Goal: Task Accomplishment & Management: Manage account settings

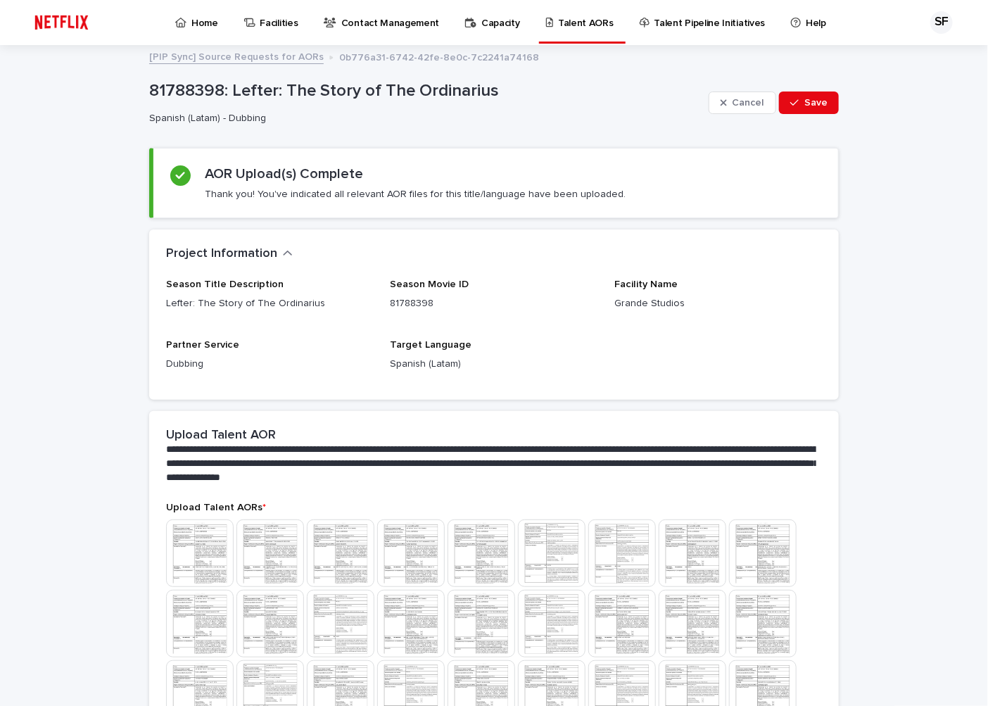
click at [575, 23] on p "Talent AORs" at bounding box center [586, 15] width 56 height 30
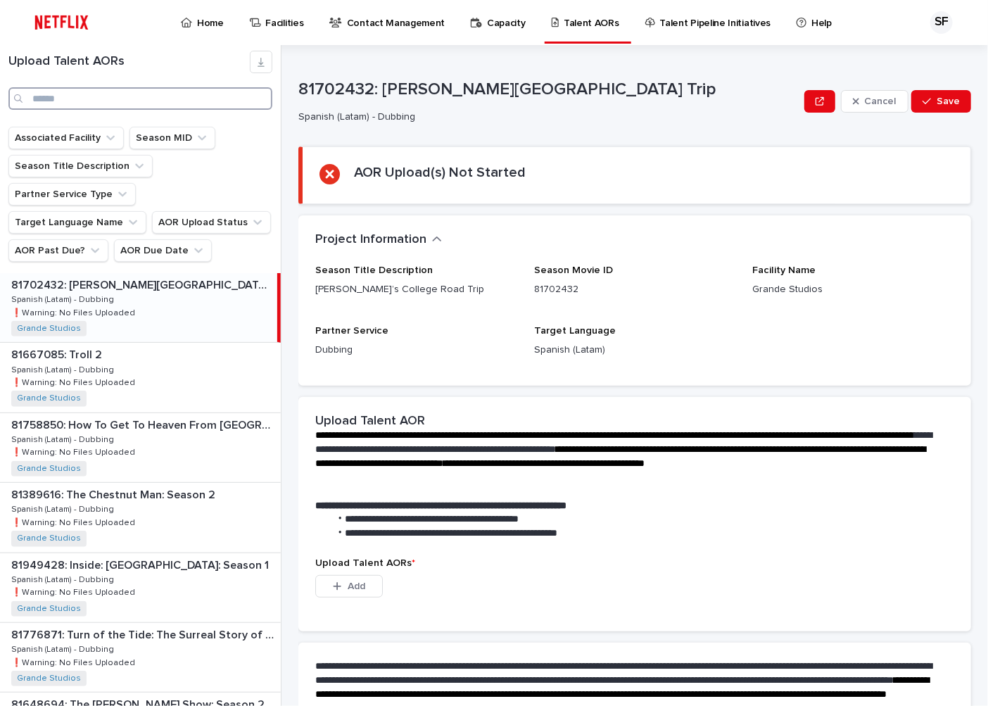
click at [68, 100] on input "Search" at bounding box center [140, 98] width 264 height 23
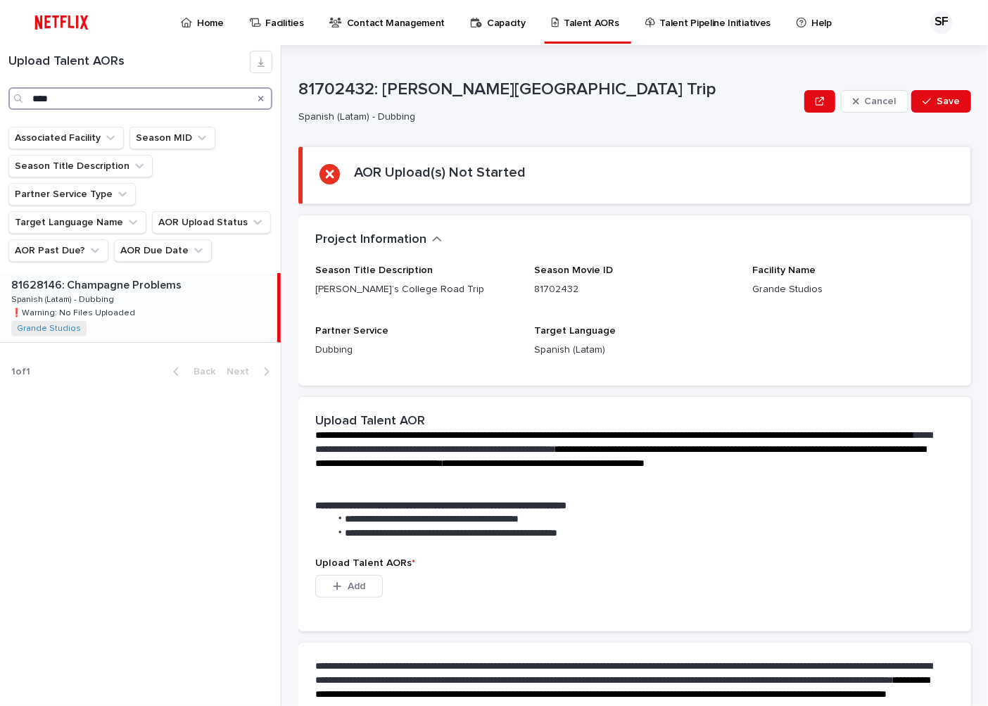
type input "****"
click at [177, 294] on div "81628146: Champagne Problems 81628146: Champagne Problems Spanish (Latam) - Dub…" at bounding box center [138, 307] width 277 height 69
click at [124, 273] on div "81628146: Champagne Problems 81628146: Champagne Problems Spanish (Latam) - Dub…" at bounding box center [138, 307] width 277 height 69
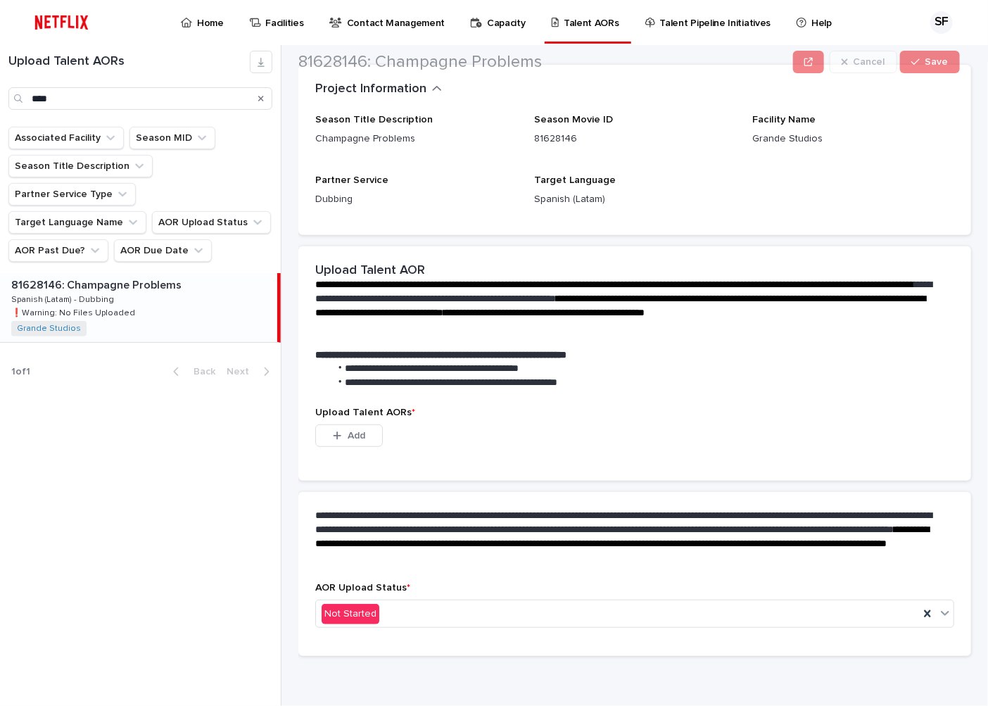
scroll to position [151, 0]
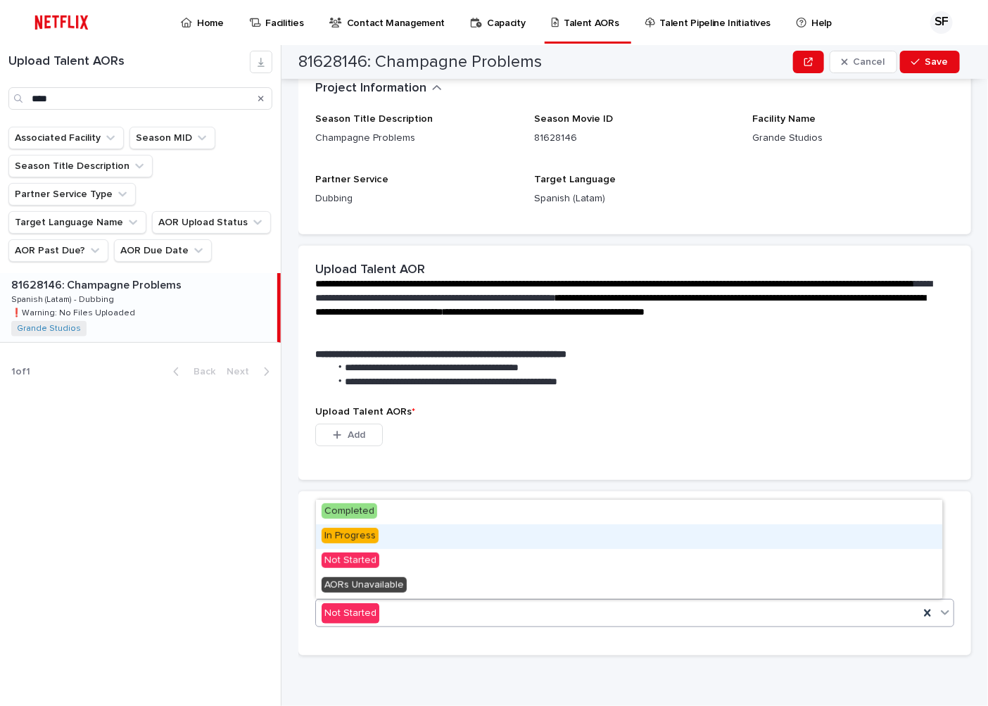
click at [374, 539] on span "In Progress" at bounding box center [350, 535] width 57 height 15
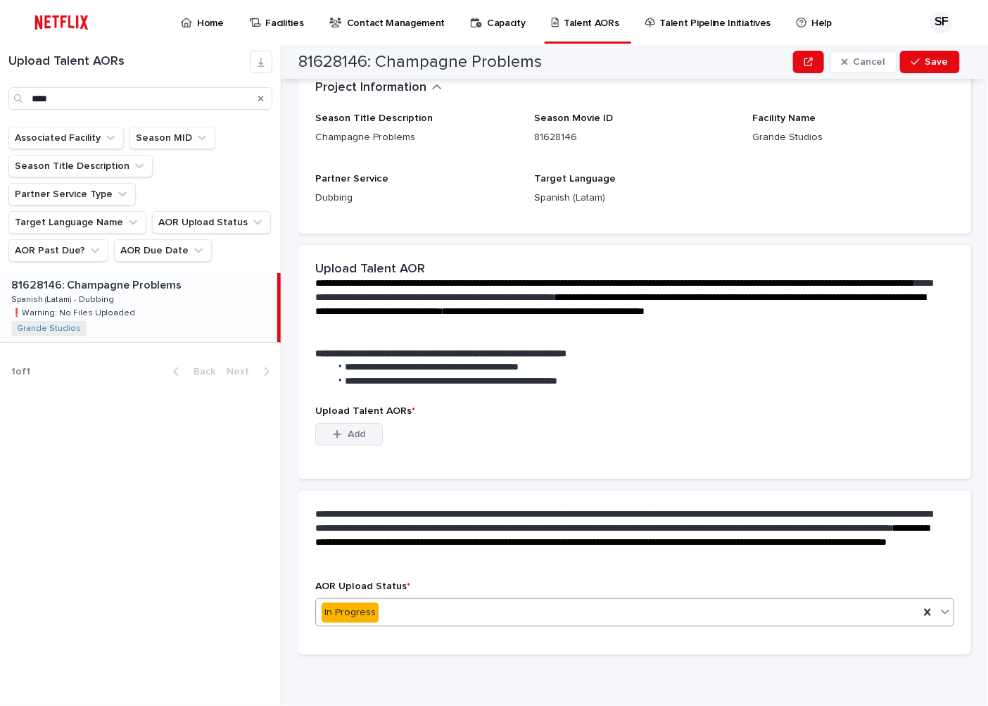
scroll to position [82, 0]
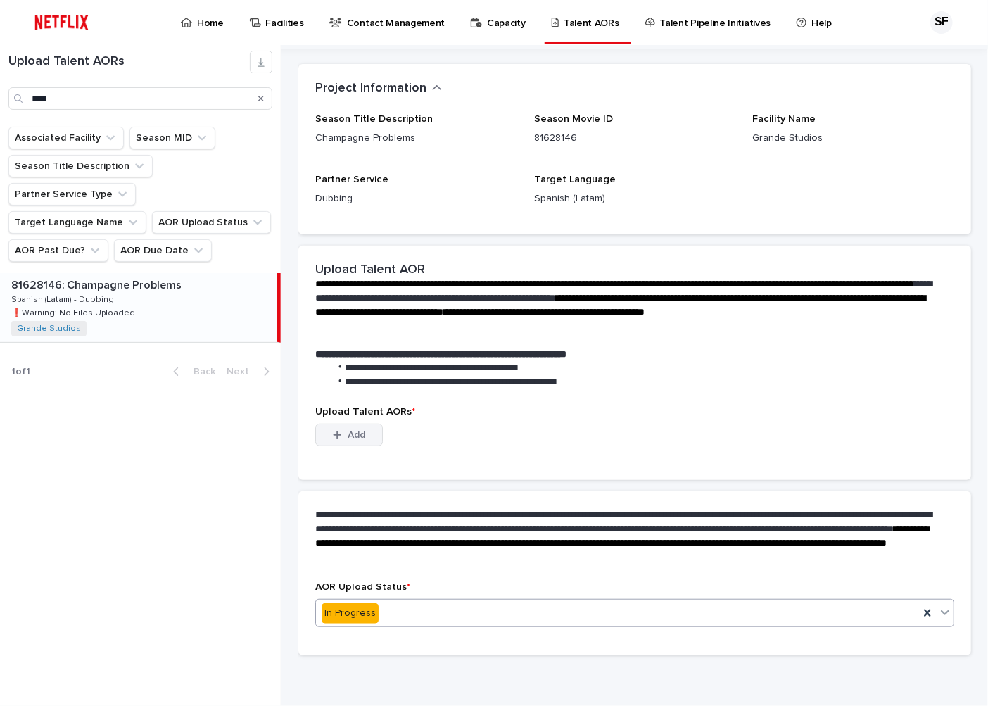
click at [367, 433] on button "Add" at bounding box center [349, 435] width 68 height 23
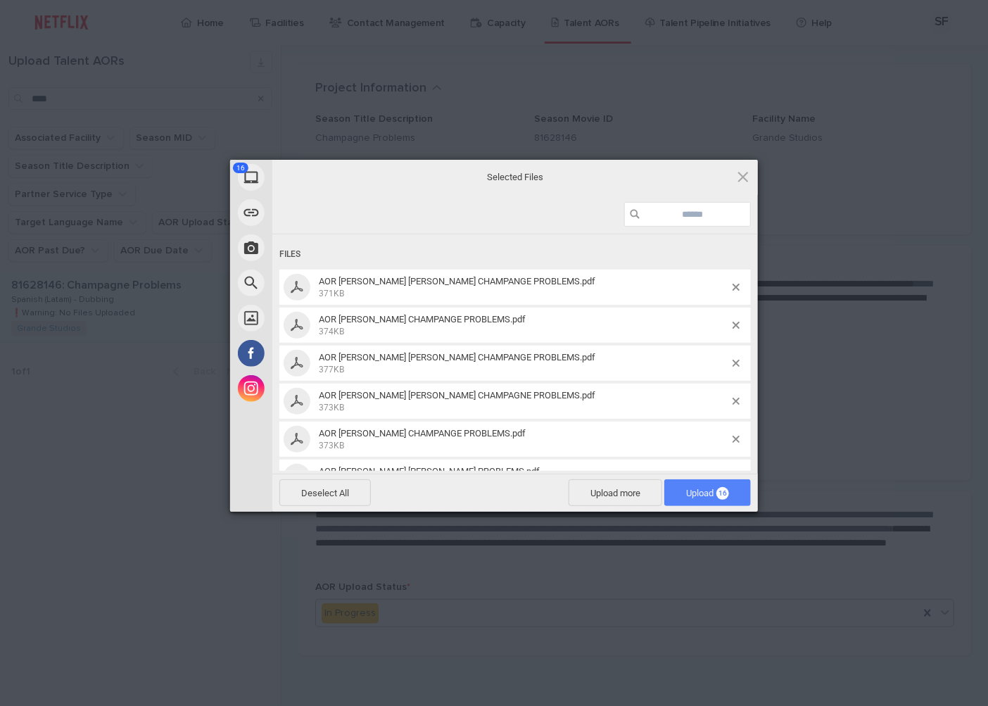
click at [690, 496] on span "Upload 16" at bounding box center [707, 493] width 43 height 11
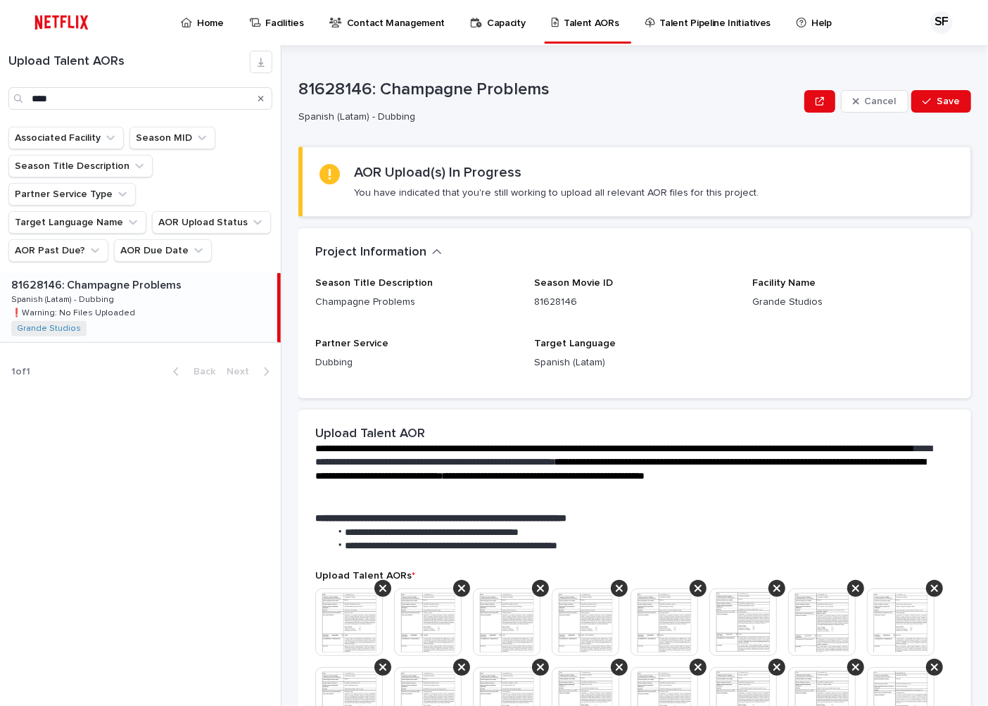
scroll to position [446, 0]
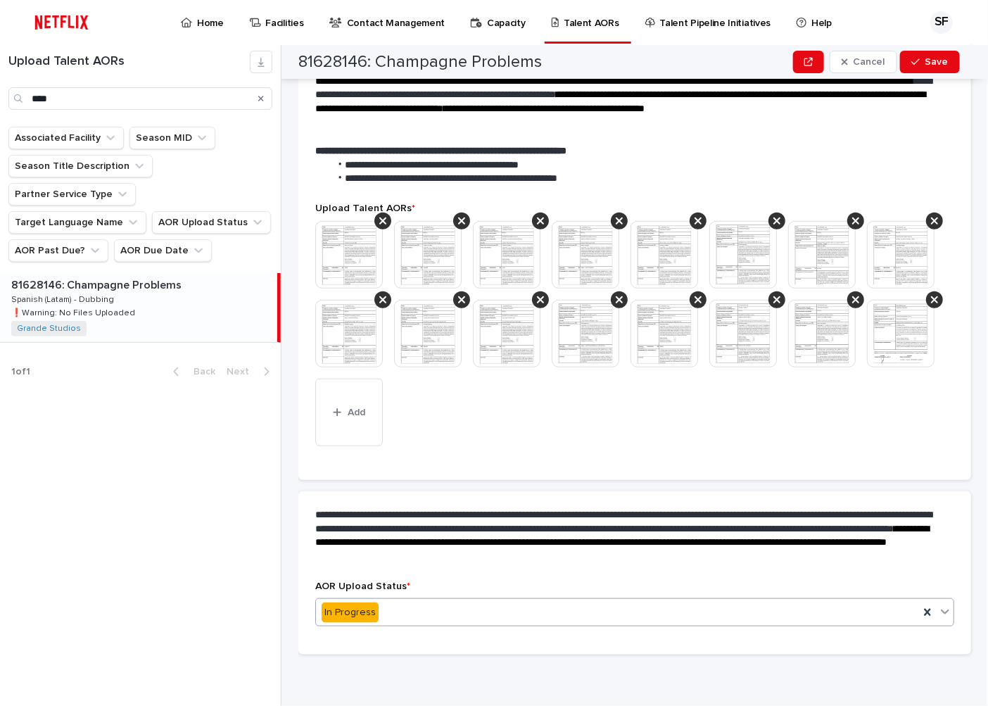
click at [421, 599] on div "In Progress" at bounding box center [634, 612] width 639 height 28
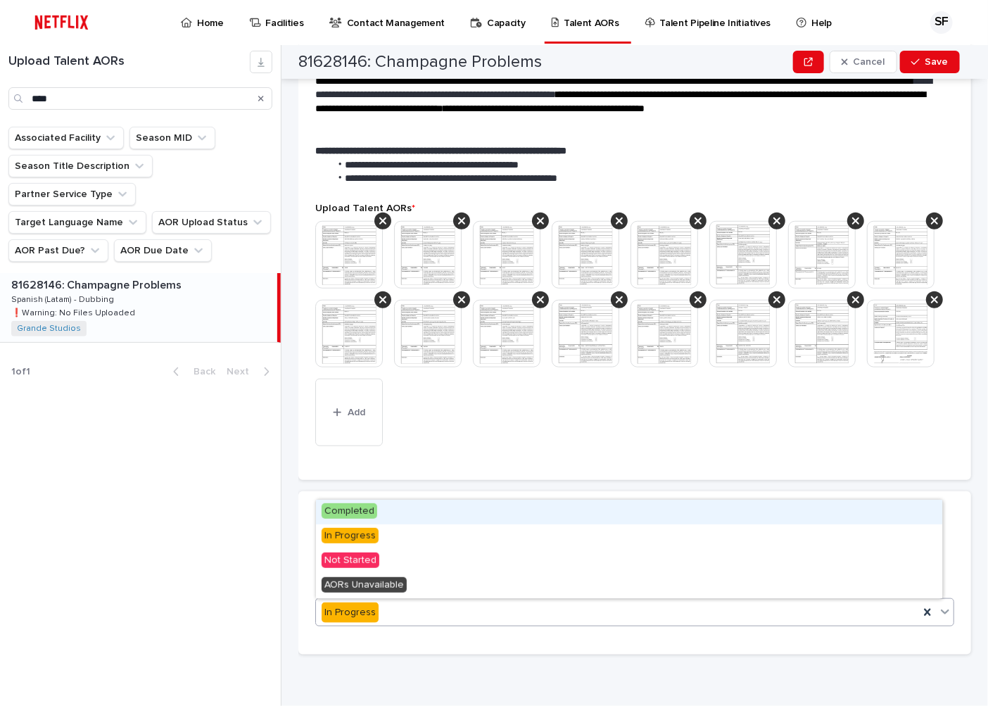
click at [398, 516] on div "Completed" at bounding box center [629, 512] width 627 height 25
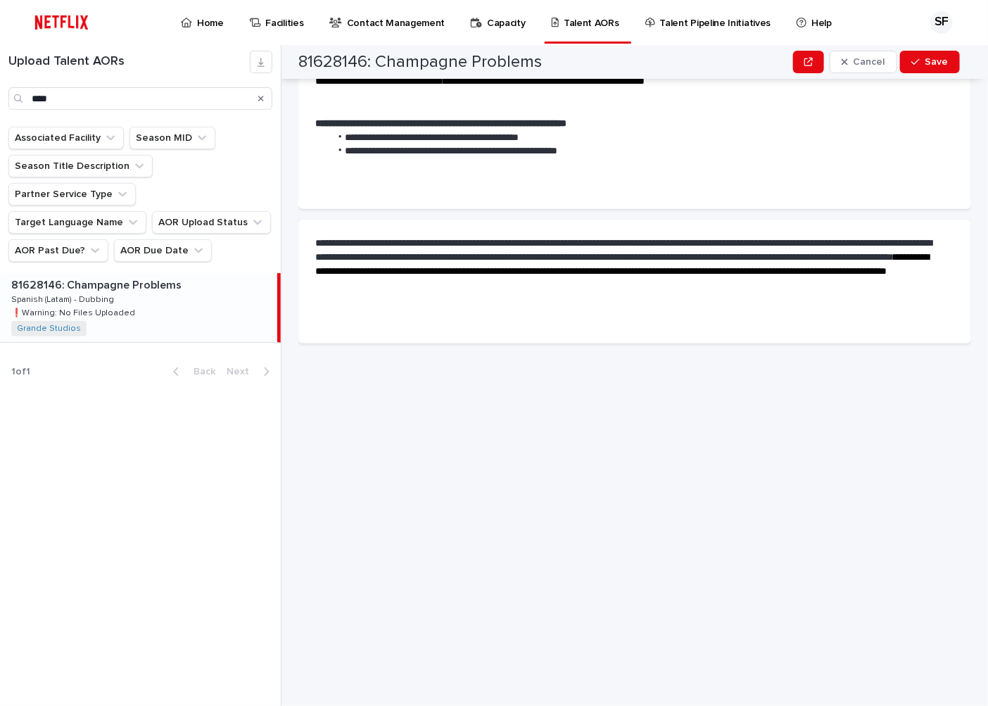
scroll to position [0, 0]
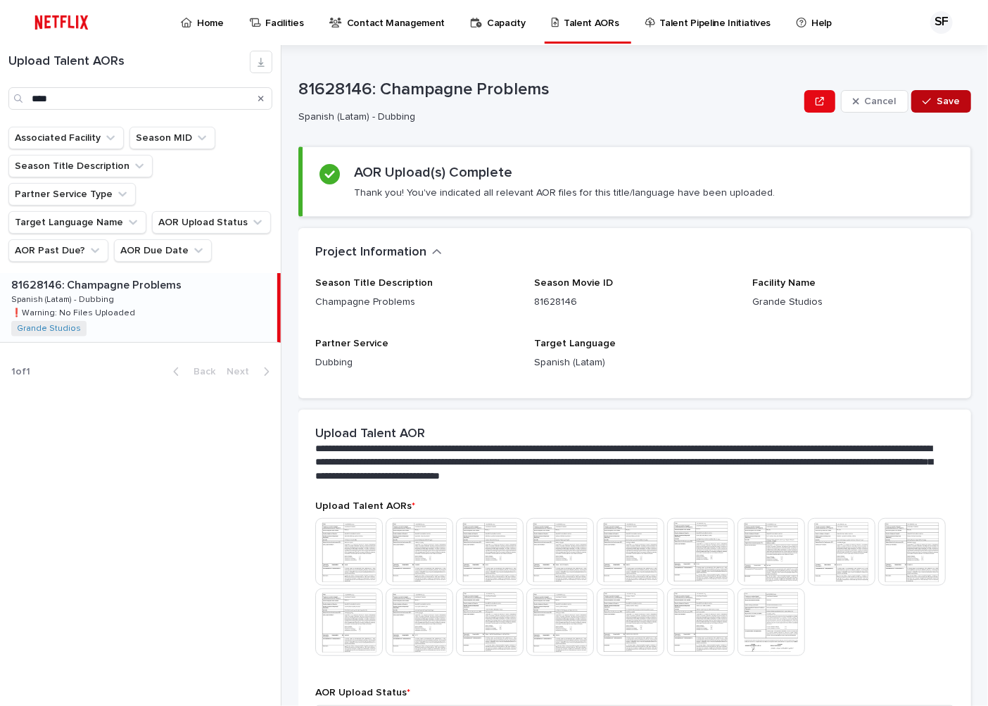
click at [940, 96] on span "Save" at bounding box center [948, 101] width 23 height 10
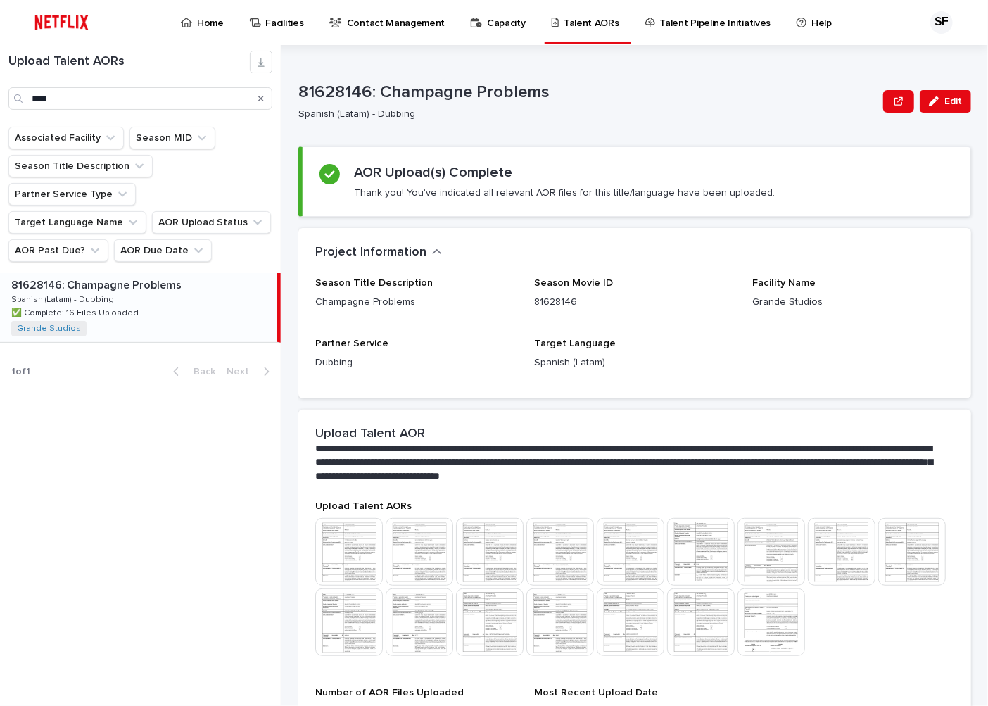
click at [810, 101] on p "81628146: Champagne Problems" at bounding box center [587, 92] width 579 height 20
click at [895, 103] on icon "button" at bounding box center [899, 101] width 8 height 10
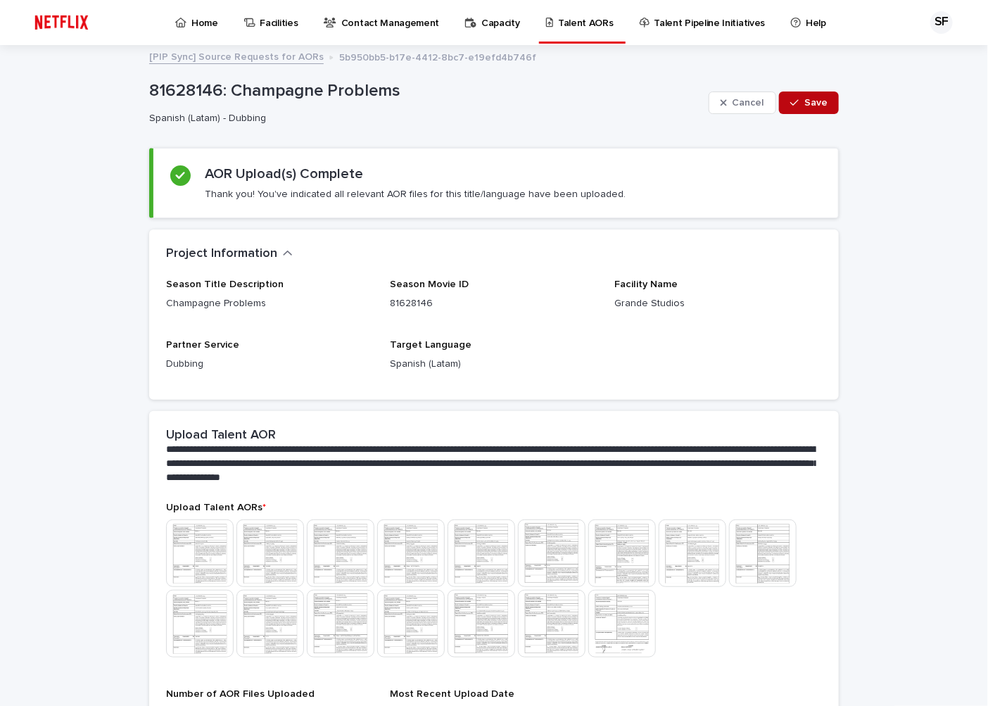
click at [810, 98] on span "Save" at bounding box center [816, 103] width 23 height 10
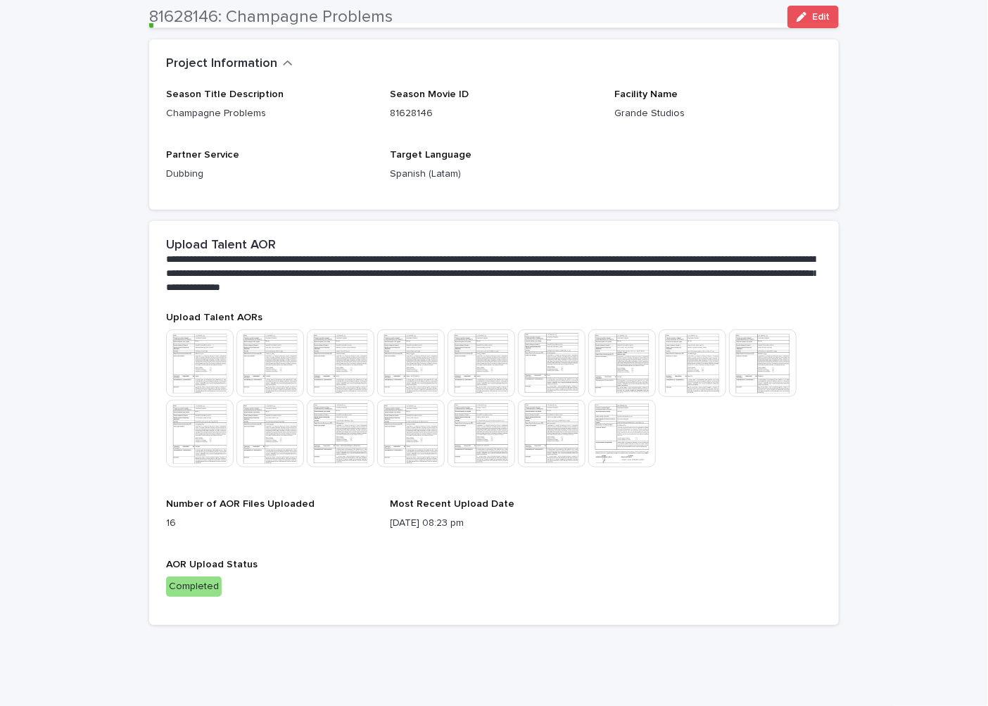
scroll to position [191, 0]
click at [393, 29] on div "81628146: Champagne Problems Edit" at bounding box center [494, 17] width 690 height 34
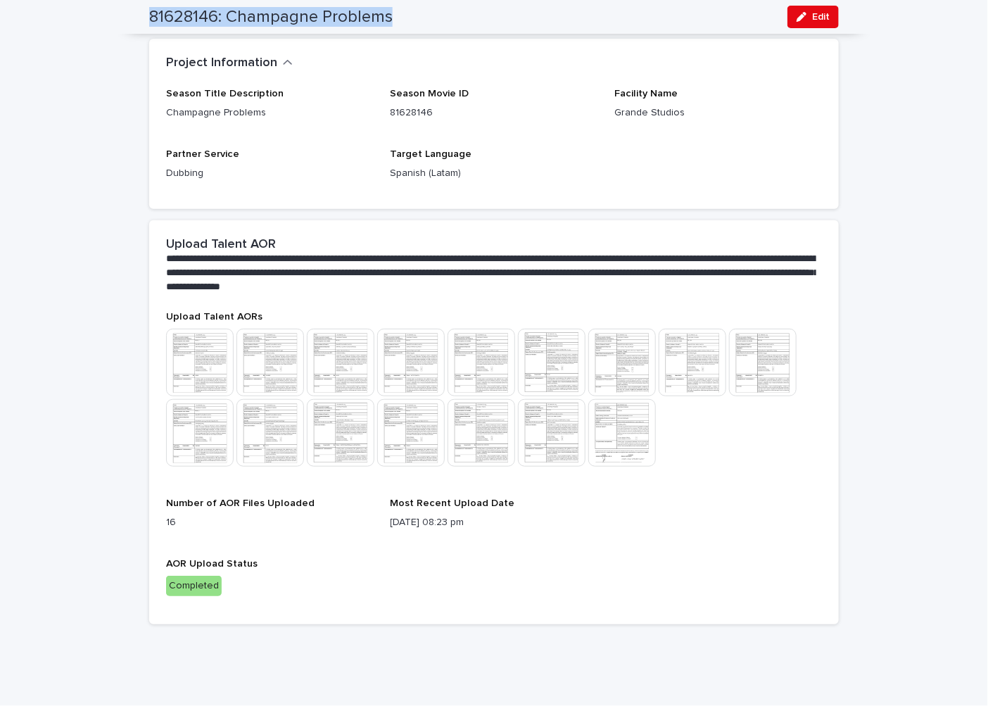
drag, startPoint x: 402, startPoint y: 16, endPoint x: 137, endPoint y: 8, distance: 264.8
click at [137, 8] on div "81628146: Champagne Problems Edit" at bounding box center [493, 17] width 757 height 34
copy h2 "81628146: Champagne Problems"
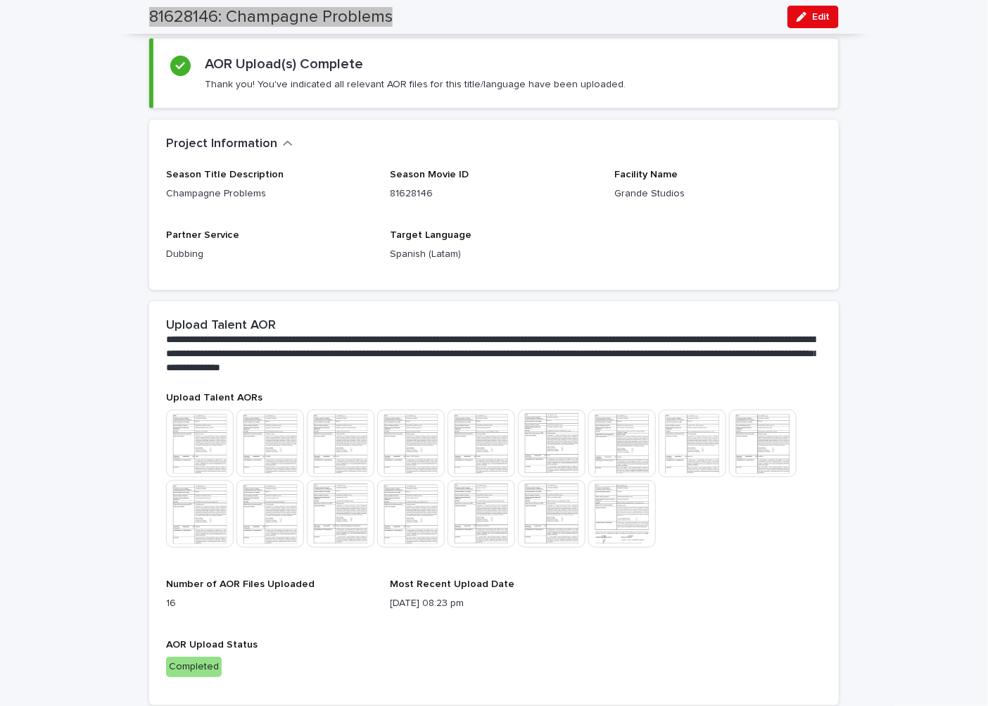
scroll to position [0, 0]
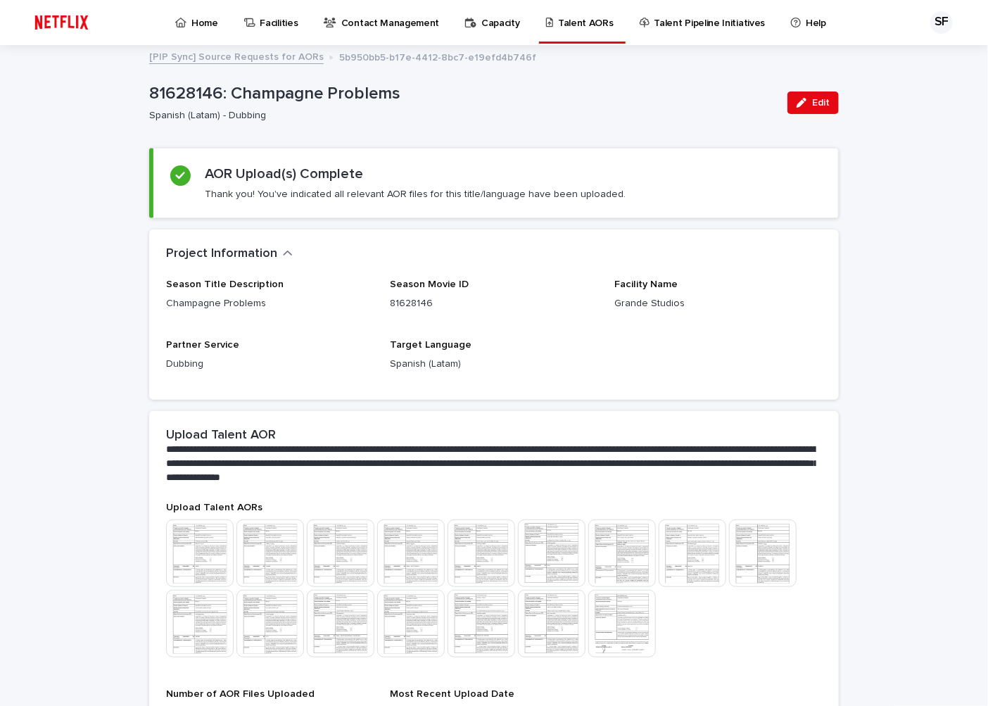
click at [206, 16] on p "Home" at bounding box center [204, 15] width 27 height 30
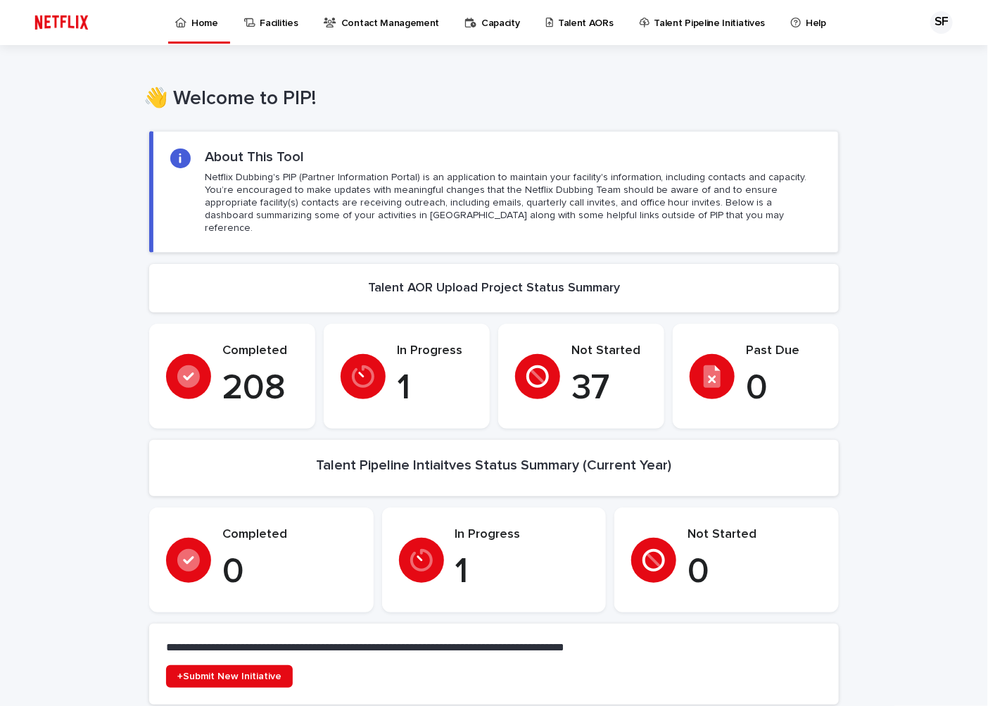
click at [245, 182] on p "Netflix Dubbing's PIP (Partner Information Portal) is an application to maintai…" at bounding box center [513, 203] width 617 height 64
drag, startPoint x: 406, startPoint y: 176, endPoint x: 197, endPoint y: 175, distance: 209.1
click at [197, 175] on div "About This Tool Netflix Dubbing's PIP (Partner Information Portal) is an applic…" at bounding box center [495, 192] width 651 height 87
copy p "Netflix Dubbing's PIP (Partner Information Portal)"
